Goal: Task Accomplishment & Management: Manage account settings

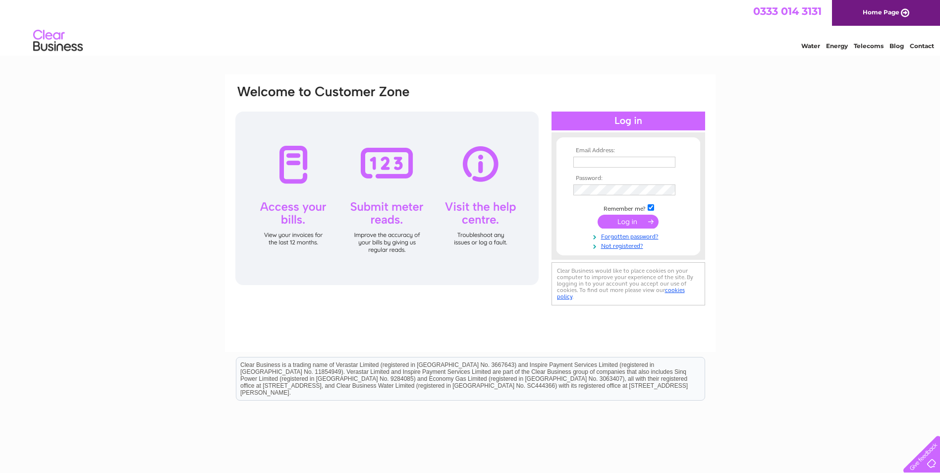
click at [642, 167] on input "text" at bounding box center [624, 162] width 102 height 11
paste input "karina.davy@johncrane.com"
type input "karina.davy@johncrane.com"
click at [621, 223] on input "submit" at bounding box center [628, 222] width 61 height 14
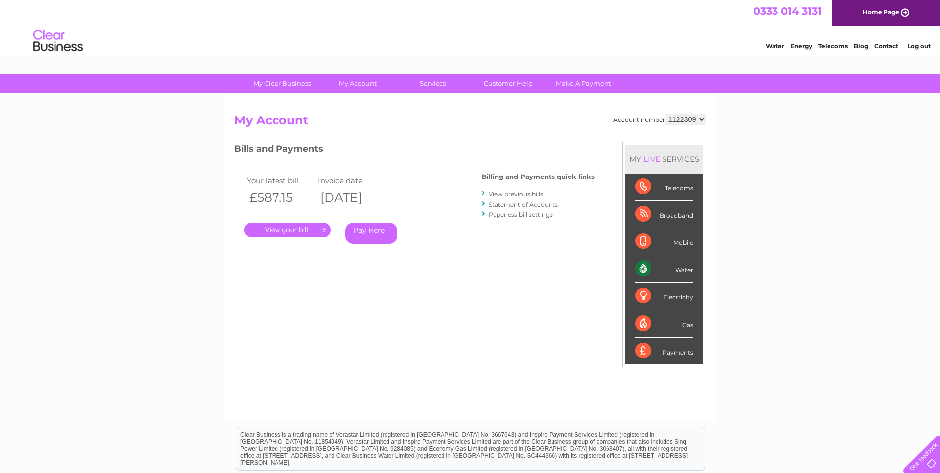
click at [317, 228] on link "." at bounding box center [287, 230] width 86 height 14
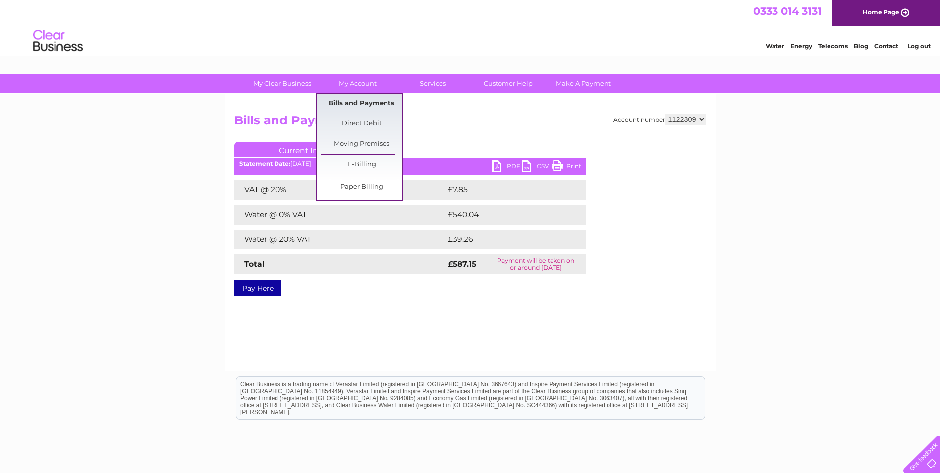
click at [349, 104] on link "Bills and Payments" at bounding box center [362, 104] width 82 height 20
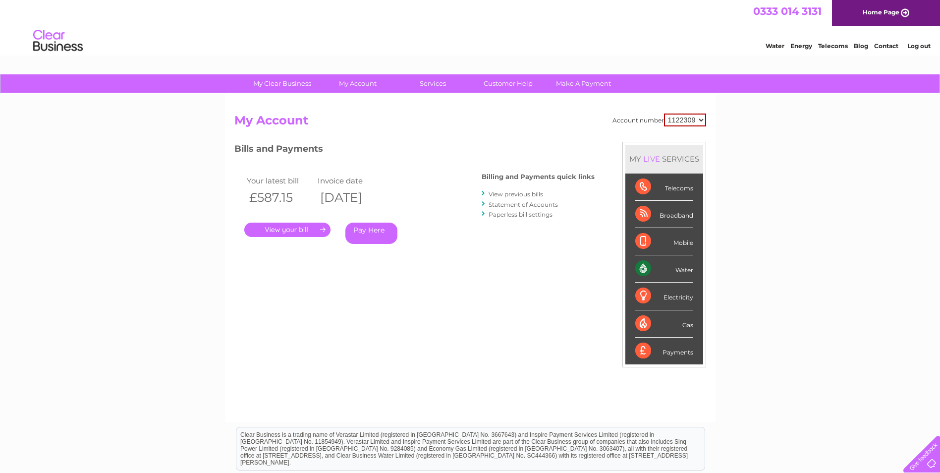
click at [507, 195] on link "View previous bills" at bounding box center [516, 193] width 55 height 7
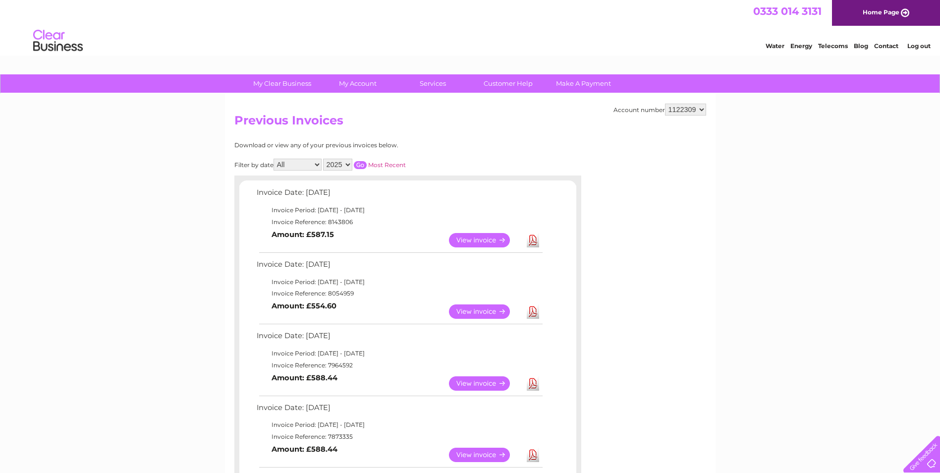
click at [492, 240] on link "View" at bounding box center [485, 240] width 73 height 14
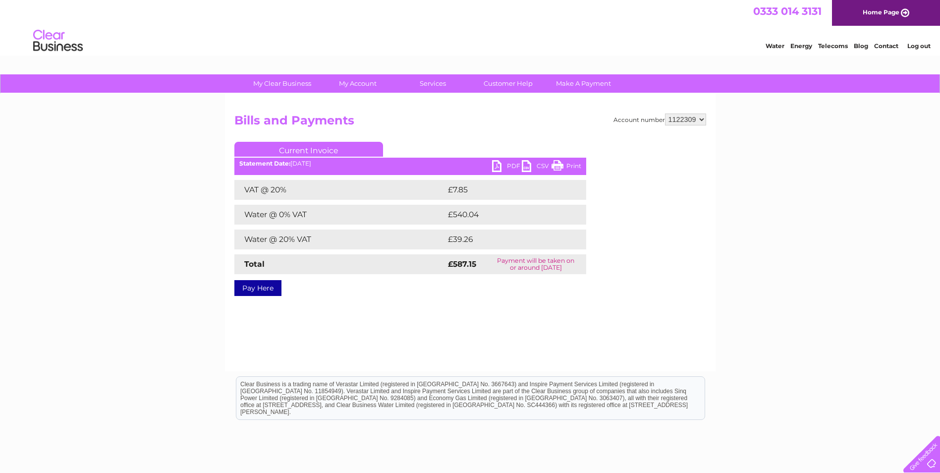
click at [504, 165] on link "PDF" at bounding box center [507, 167] width 30 height 14
drag, startPoint x: 917, startPoint y: 47, endPoint x: 818, endPoint y: 53, distance: 99.3
click at [917, 47] on link "Log out" at bounding box center [918, 45] width 23 height 7
